Goal: Transaction & Acquisition: Purchase product/service

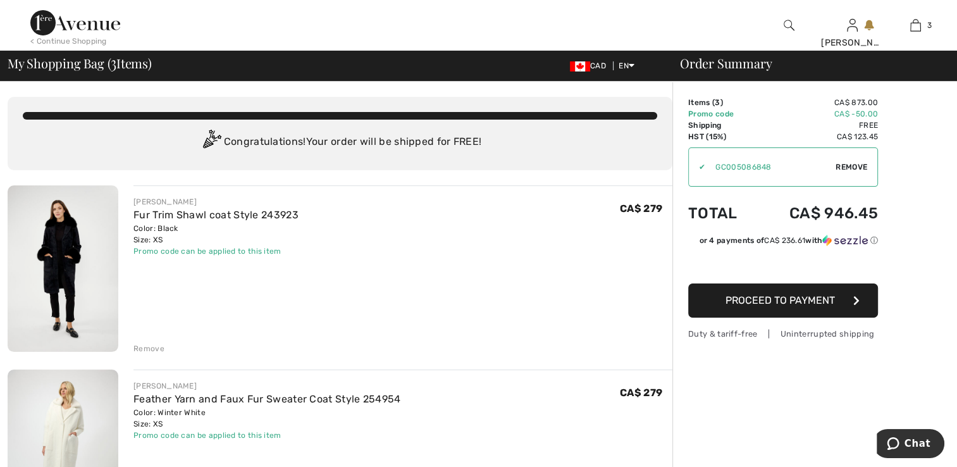
click at [47, 258] on img at bounding box center [63, 268] width 111 height 166
click at [76, 399] on img at bounding box center [63, 453] width 111 height 166
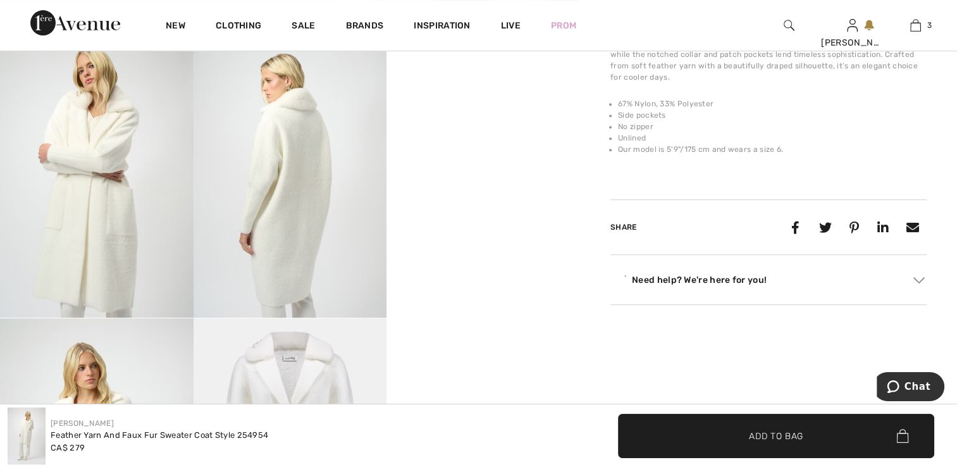
scroll to position [569, 0]
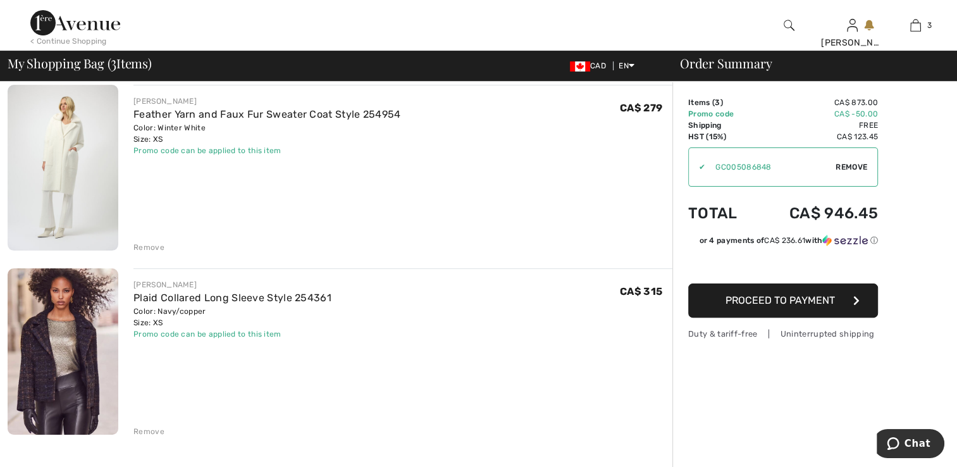
scroll to position [443, 0]
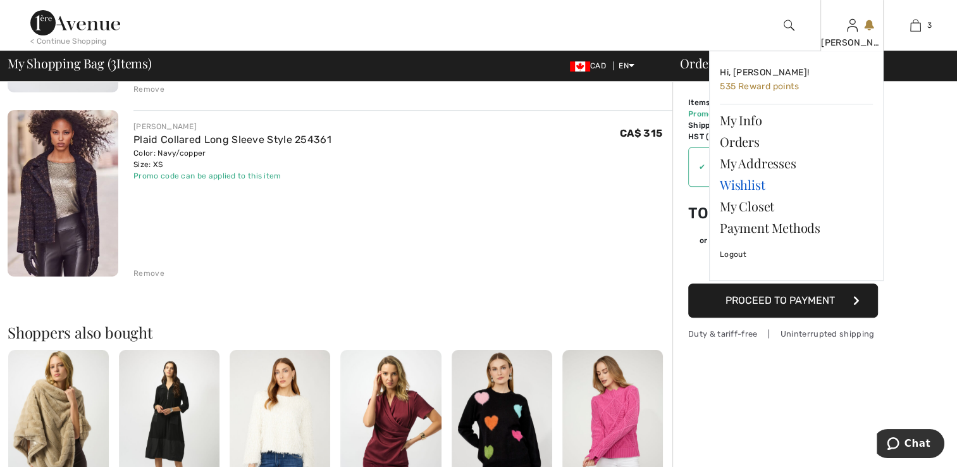
drag, startPoint x: 733, startPoint y: 186, endPoint x: 726, endPoint y: 190, distance: 7.9
click at [733, 186] on link "Wishlist" at bounding box center [796, 185] width 153 height 22
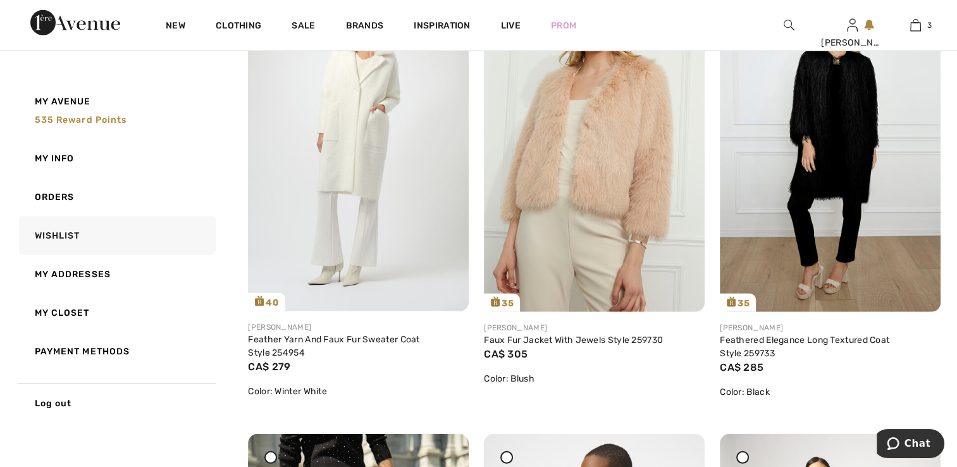
scroll to position [3417, 0]
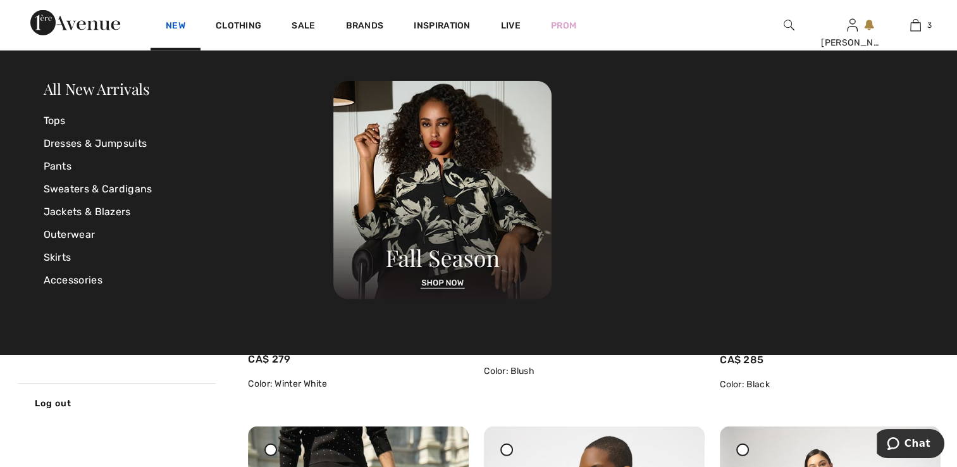
click at [177, 25] on link "New" at bounding box center [176, 26] width 20 height 13
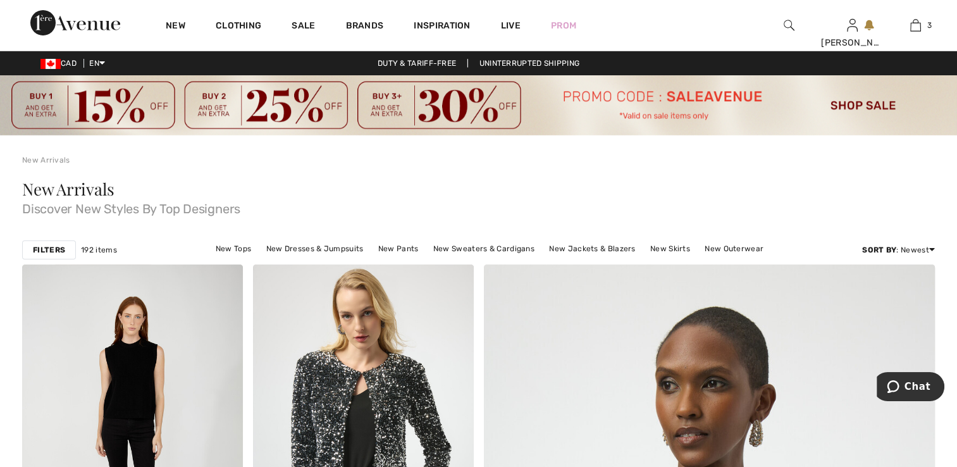
click at [795, 24] on div at bounding box center [788, 25] width 63 height 51
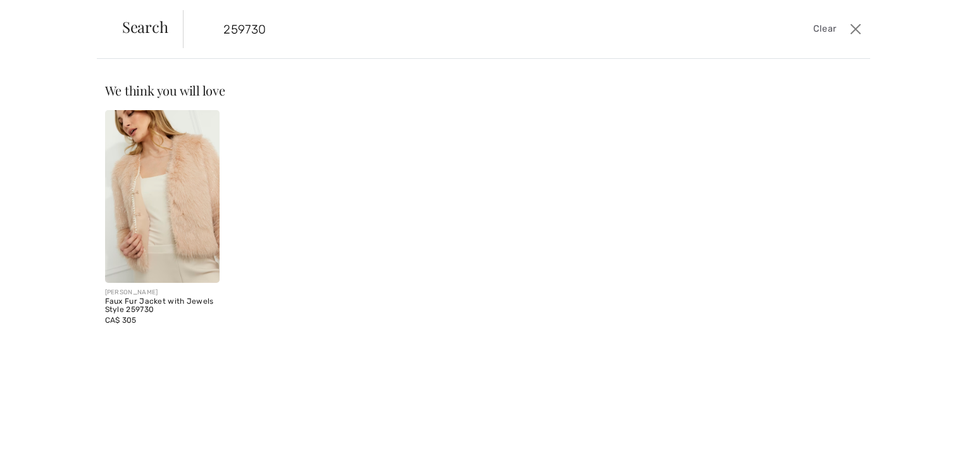
type input "259730"
click at [162, 229] on img at bounding box center [162, 196] width 115 height 173
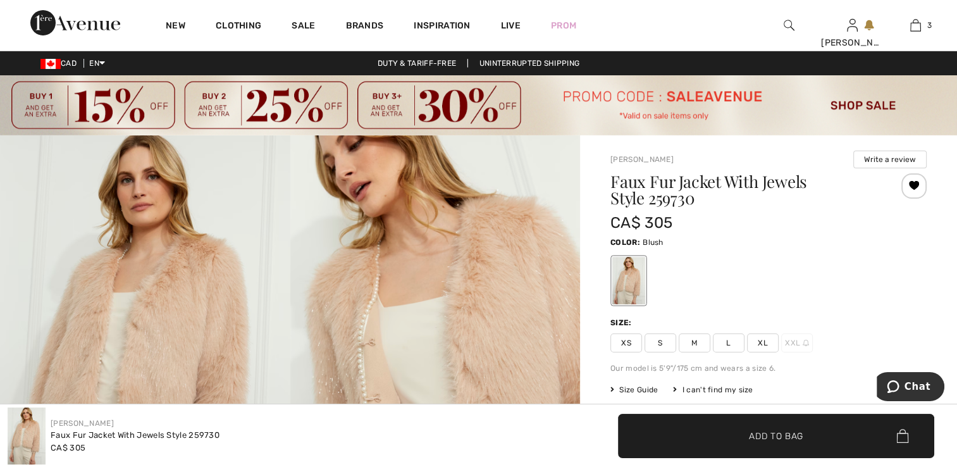
click at [627, 337] on span "XS" at bounding box center [627, 342] width 32 height 19
click at [747, 439] on span "✔ Added to Bag" at bounding box center [757, 435] width 77 height 13
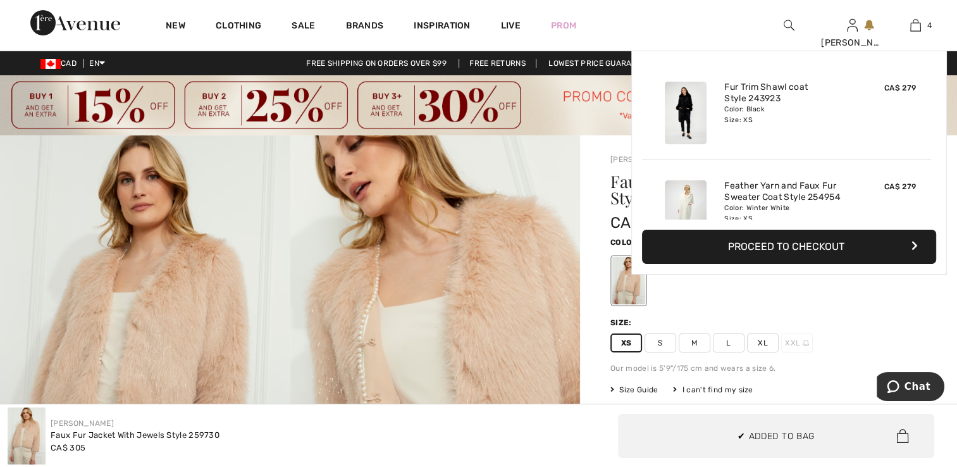
scroll to position [235, 0]
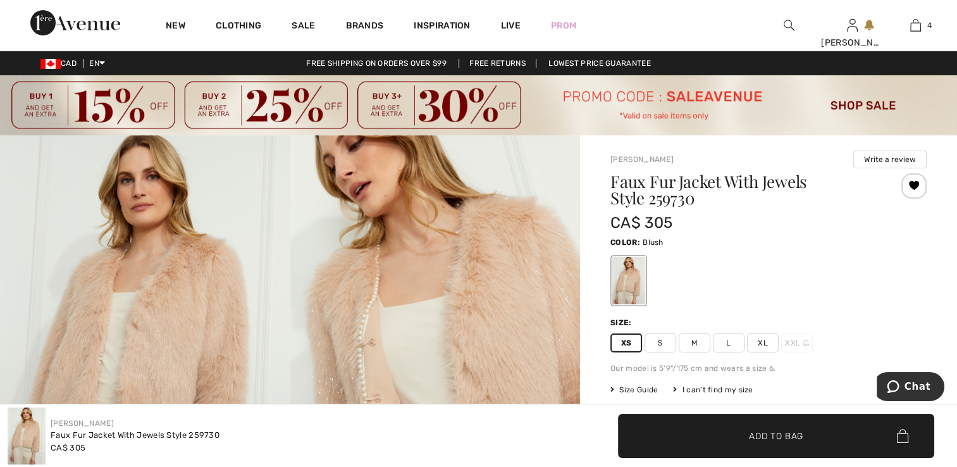
click at [683, 85] on img at bounding box center [478, 105] width 957 height 60
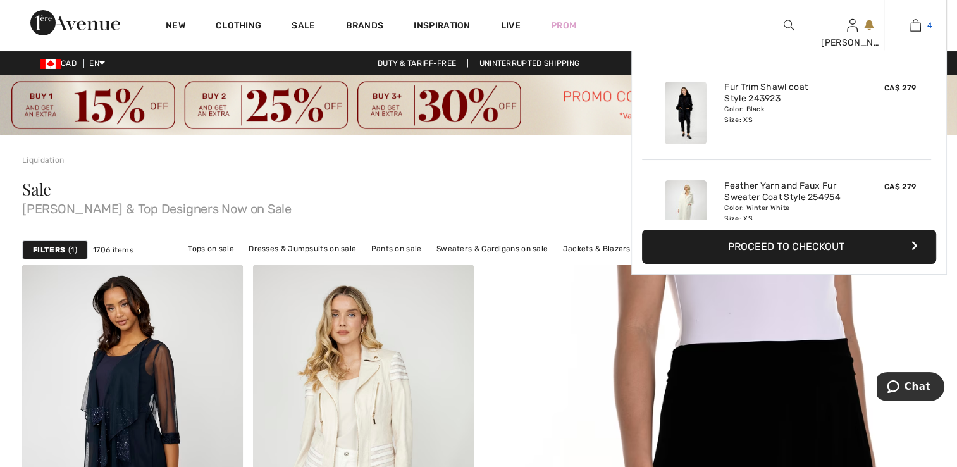
click at [914, 27] on img at bounding box center [916, 25] width 11 height 15
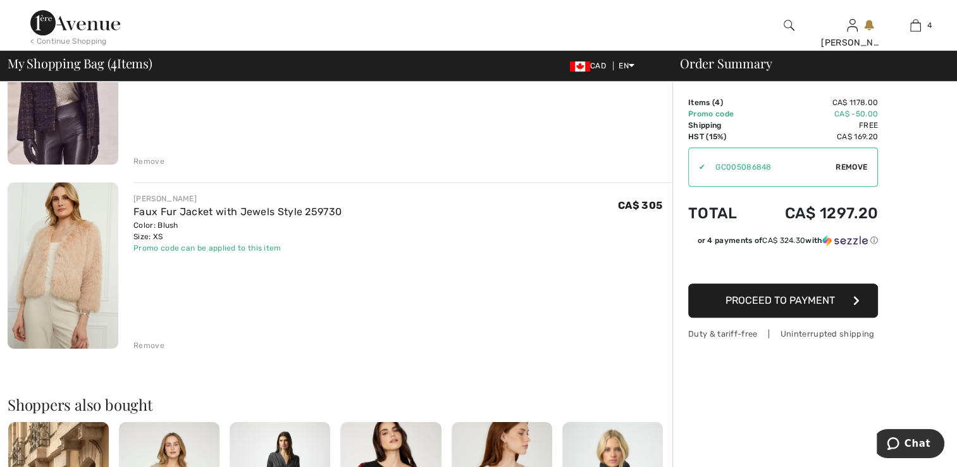
scroll to position [569, 0]
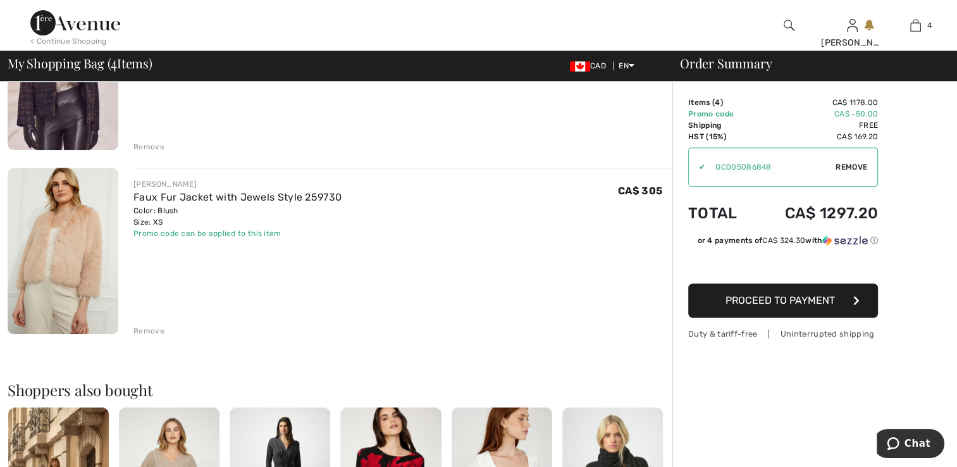
click at [78, 116] on img at bounding box center [63, 67] width 111 height 166
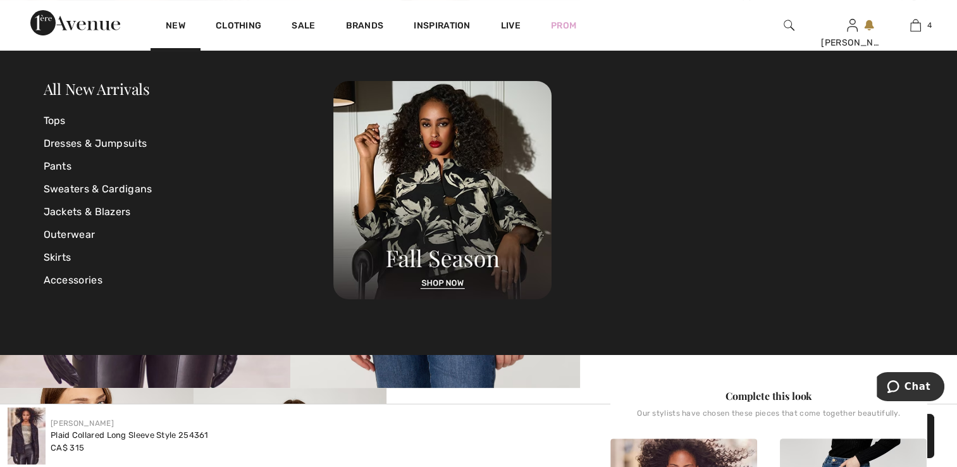
scroll to position [190, 0]
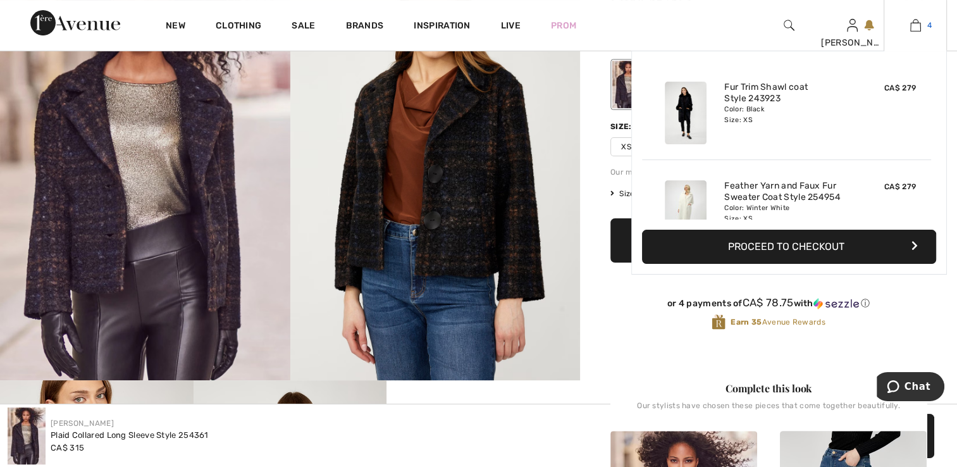
click at [911, 30] on img at bounding box center [916, 25] width 11 height 15
